Goal: Check status: Check status

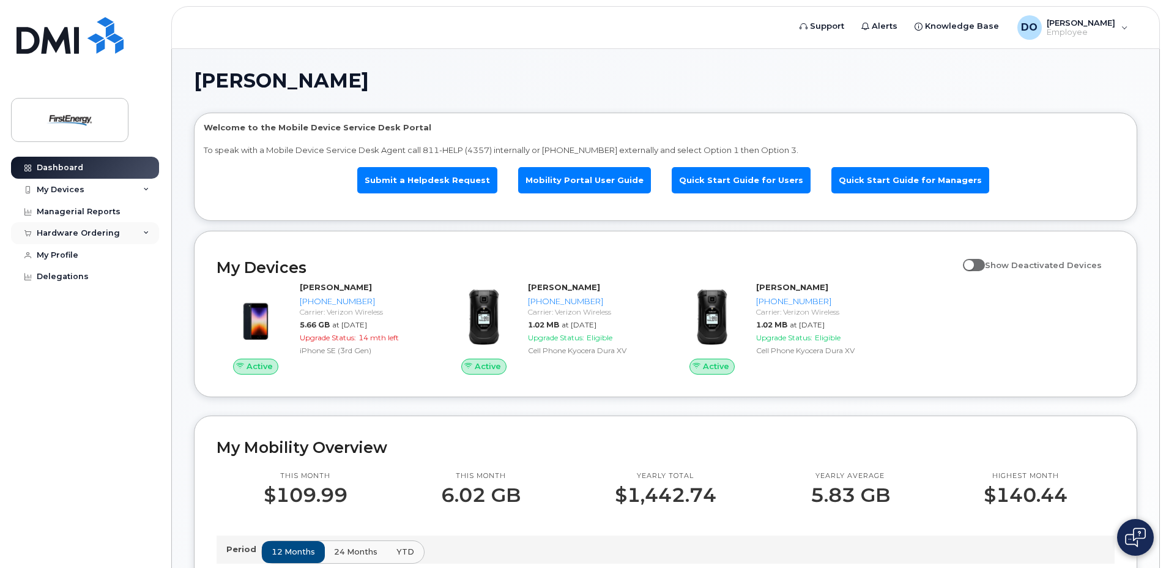
click at [91, 229] on div "Hardware Ordering" at bounding box center [78, 233] width 83 height 10
click at [73, 256] on div "My Orders" at bounding box center [64, 255] width 44 height 11
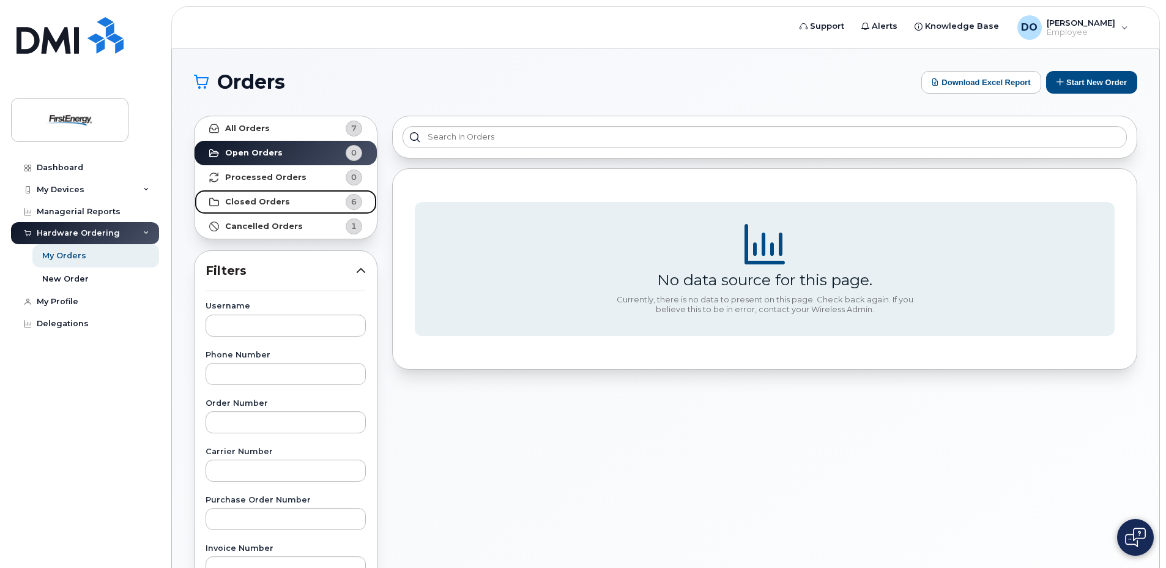
click at [255, 197] on strong "Closed Orders" at bounding box center [257, 202] width 65 height 10
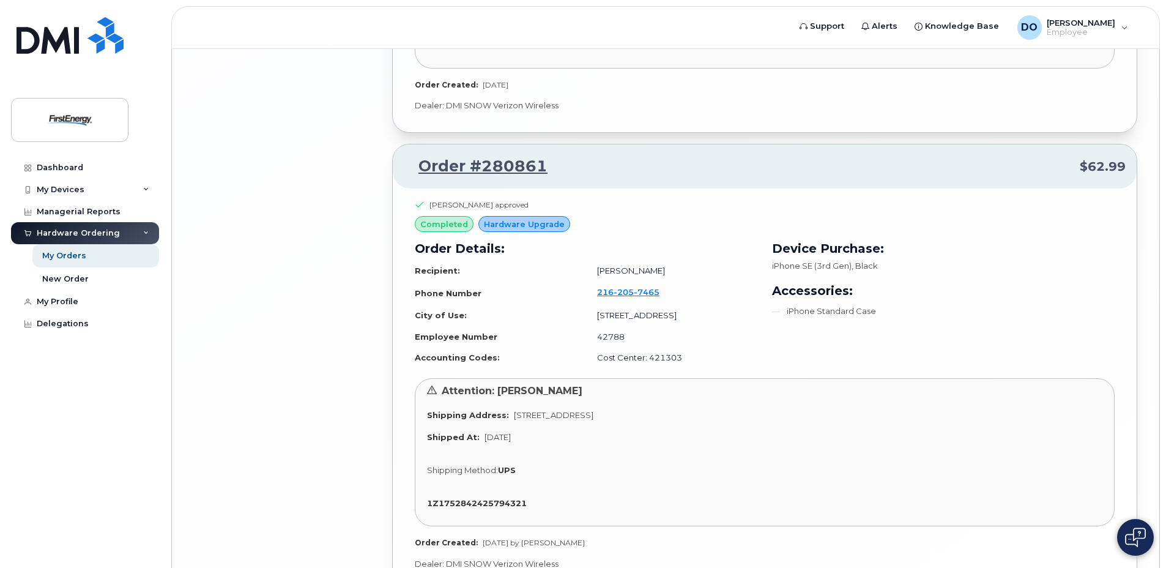
scroll to position [2264, 0]
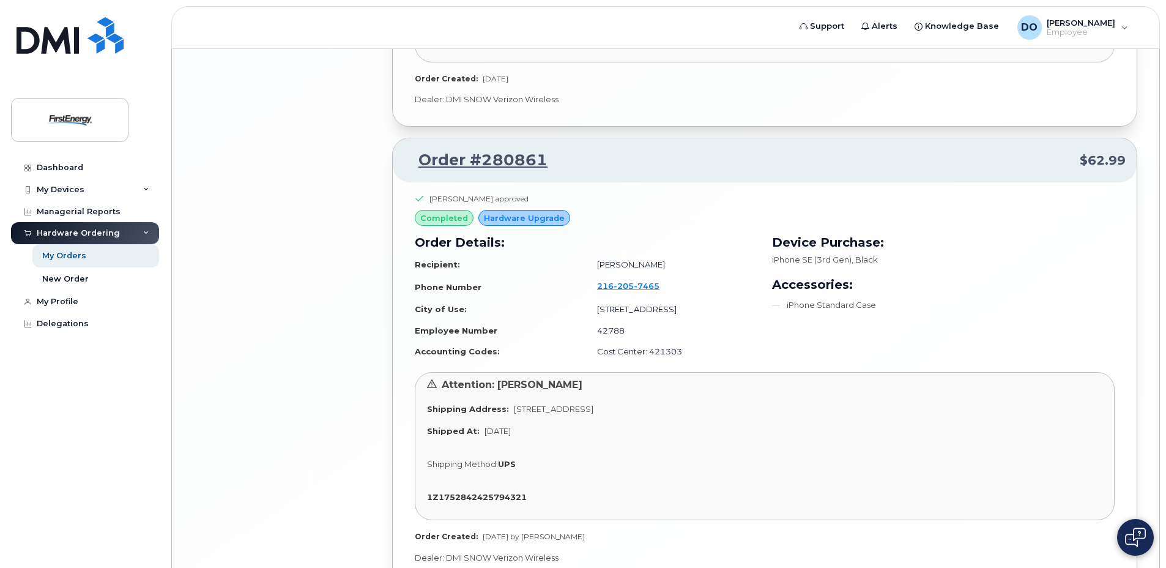
click at [553, 220] on span "Hardware Upgrade" at bounding box center [524, 218] width 81 height 12
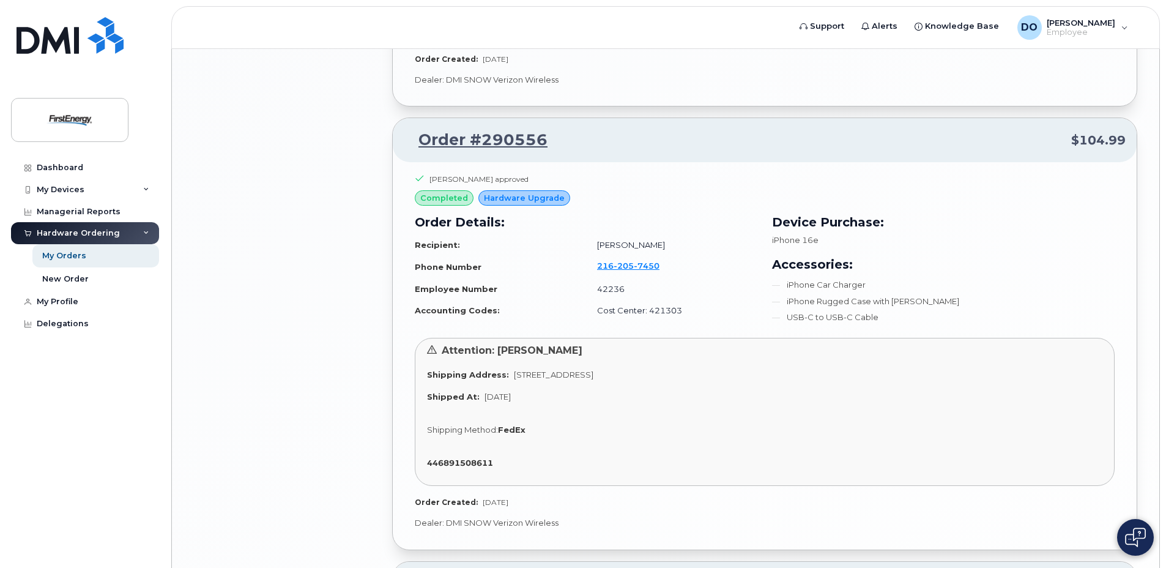
scroll to position [1836, 0]
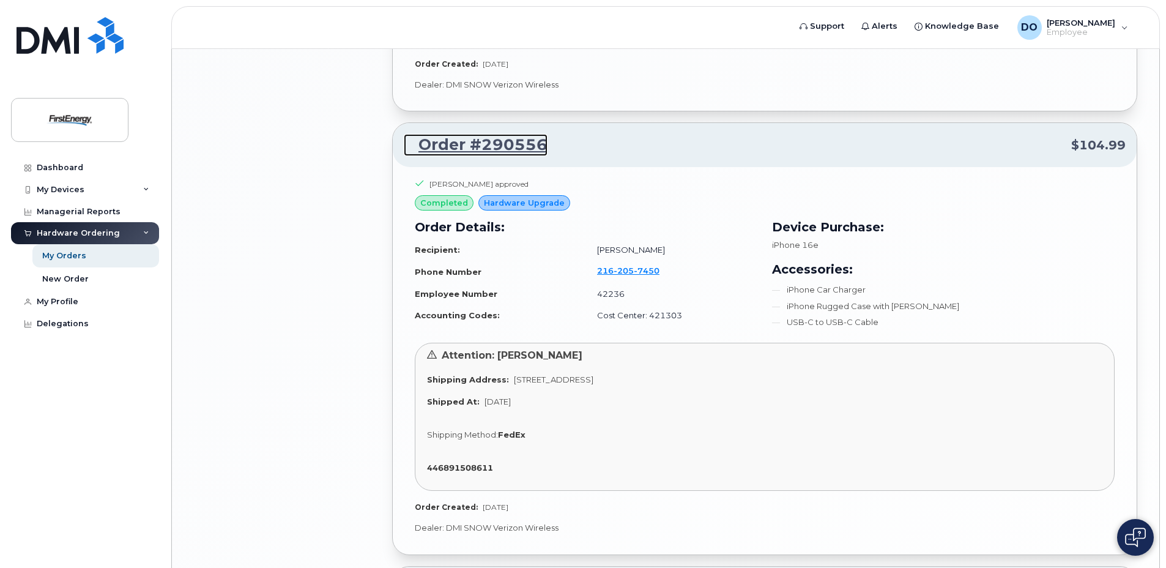
click at [537, 143] on link "Order #290556" at bounding box center [476, 145] width 144 height 22
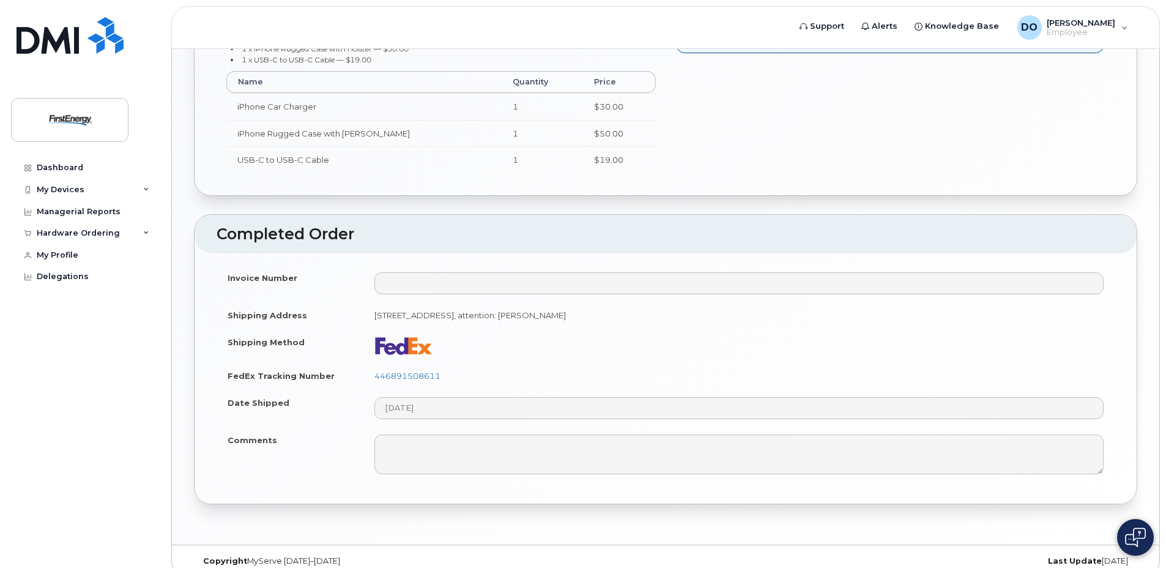
scroll to position [522, 0]
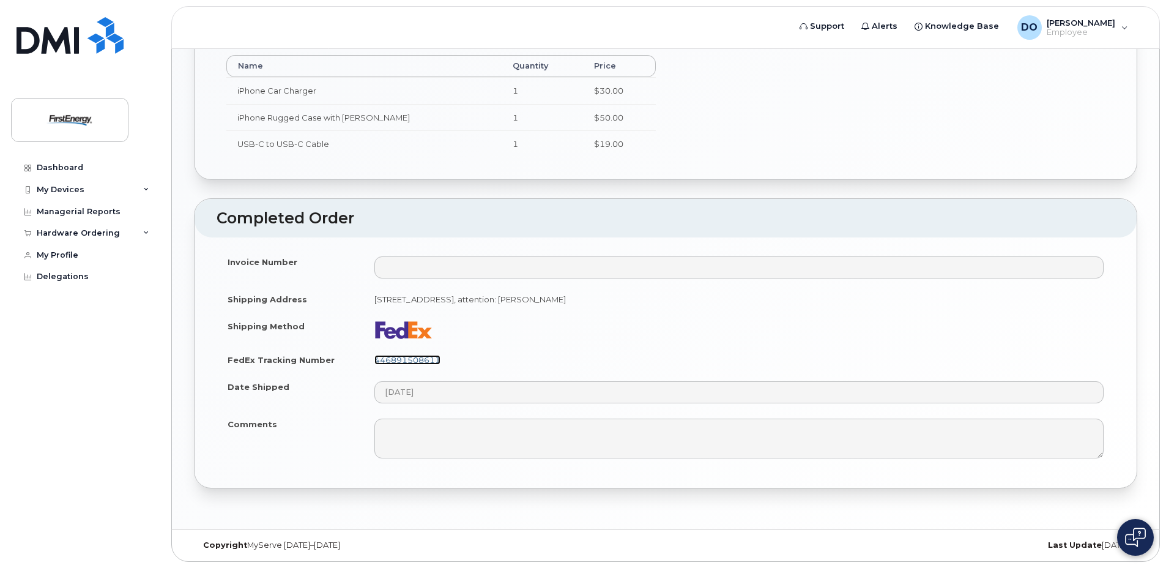
click at [434, 362] on link "446891508611" at bounding box center [408, 360] width 66 height 10
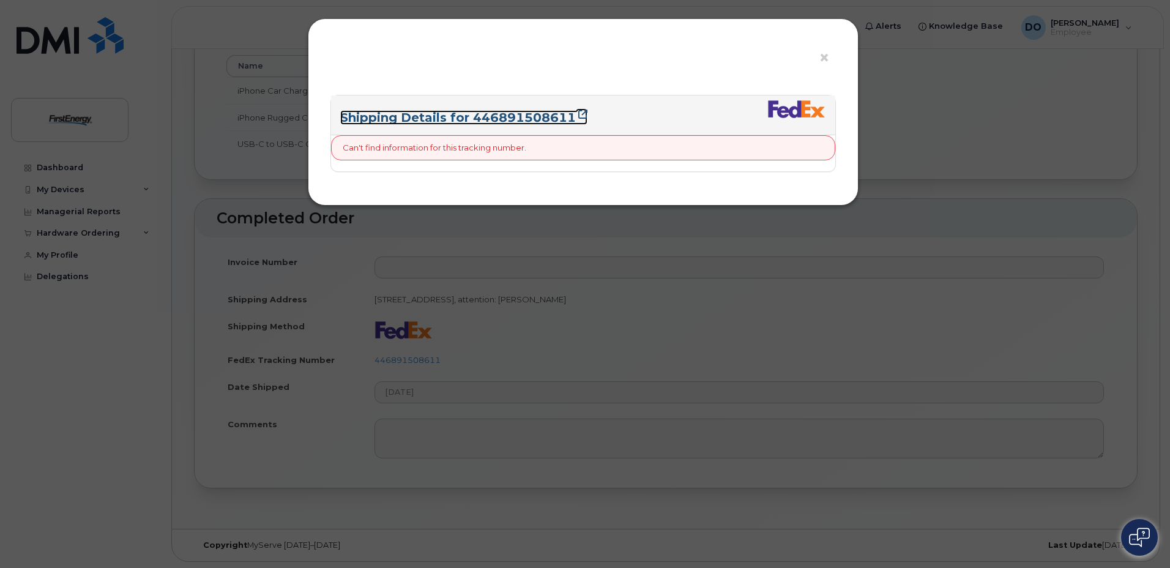
click at [521, 112] on link "Shipping Details for 446891508611" at bounding box center [463, 117] width 247 height 15
click at [827, 53] on span "×" at bounding box center [824, 58] width 11 height 23
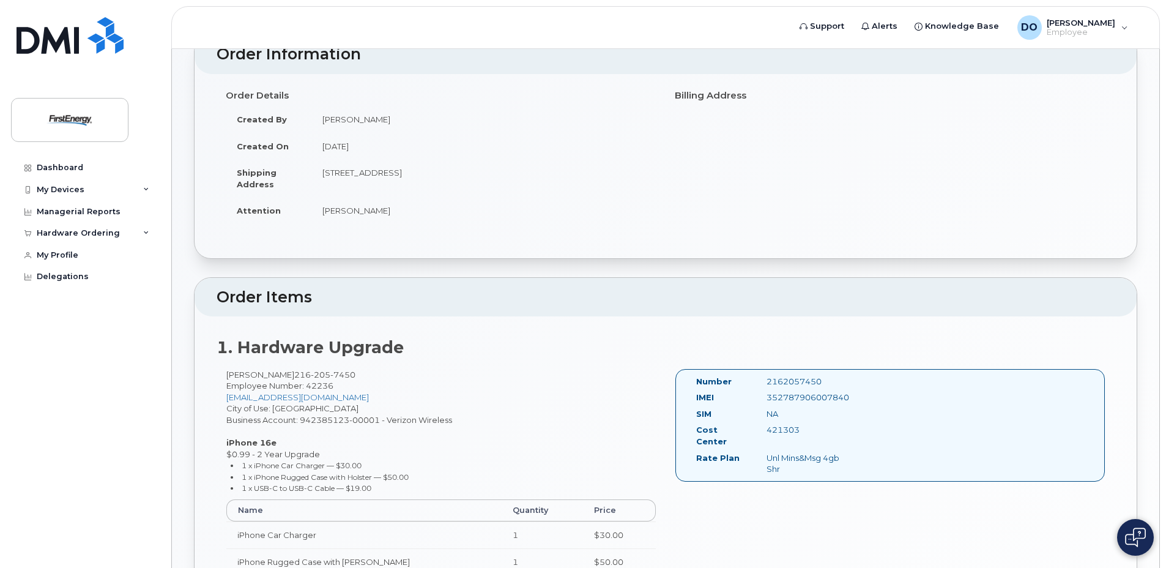
scroll to position [81, 0]
